Goal: Task Accomplishment & Management: Use online tool/utility

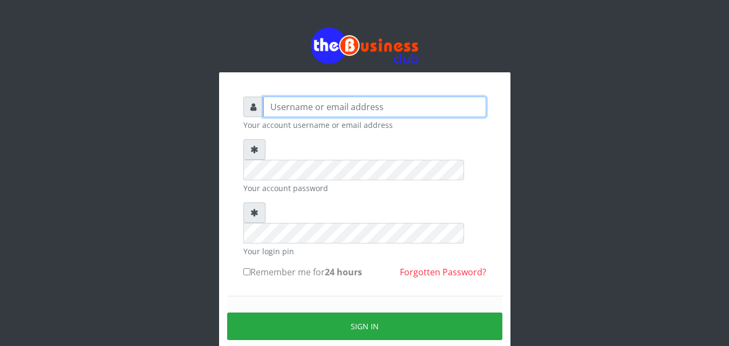
type input "kenachuks"
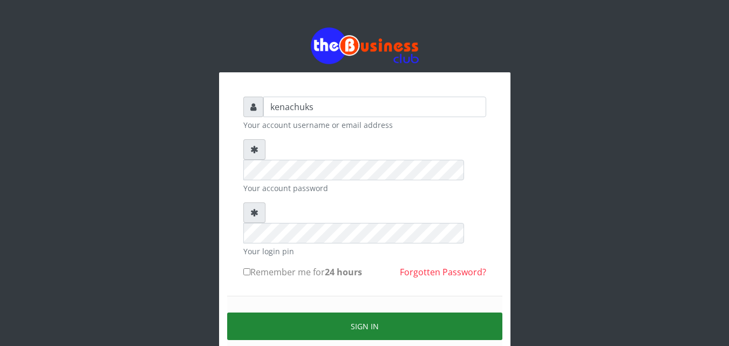
click at [359, 312] on button "Sign in" at bounding box center [364, 326] width 275 height 28
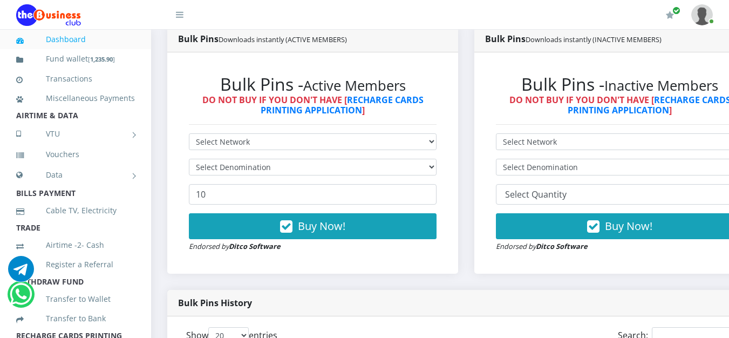
scroll to position [590, 0]
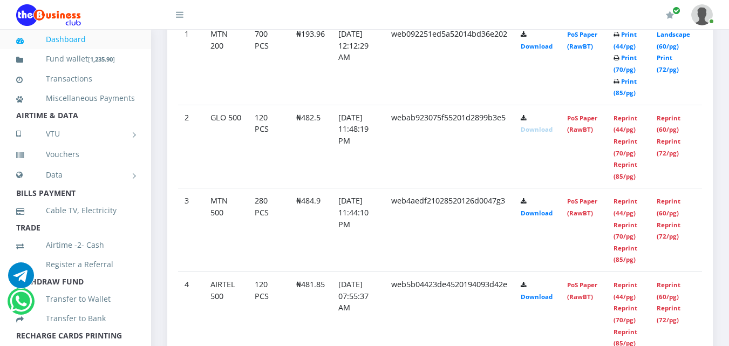
scroll to position [581, 0]
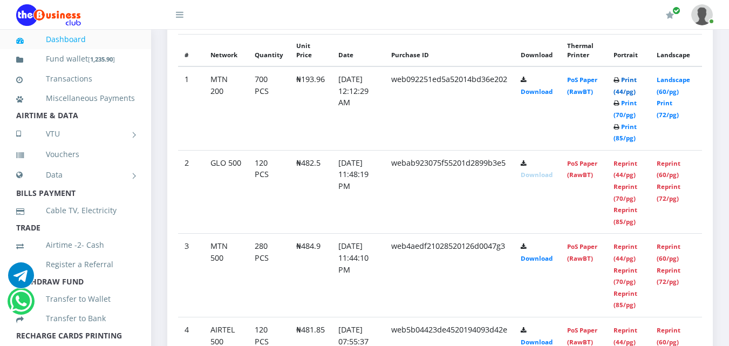
click at [630, 77] on link "Print (44/pg)" at bounding box center [625, 86] width 23 height 20
